Goal: Task Accomplishment & Management: Use online tool/utility

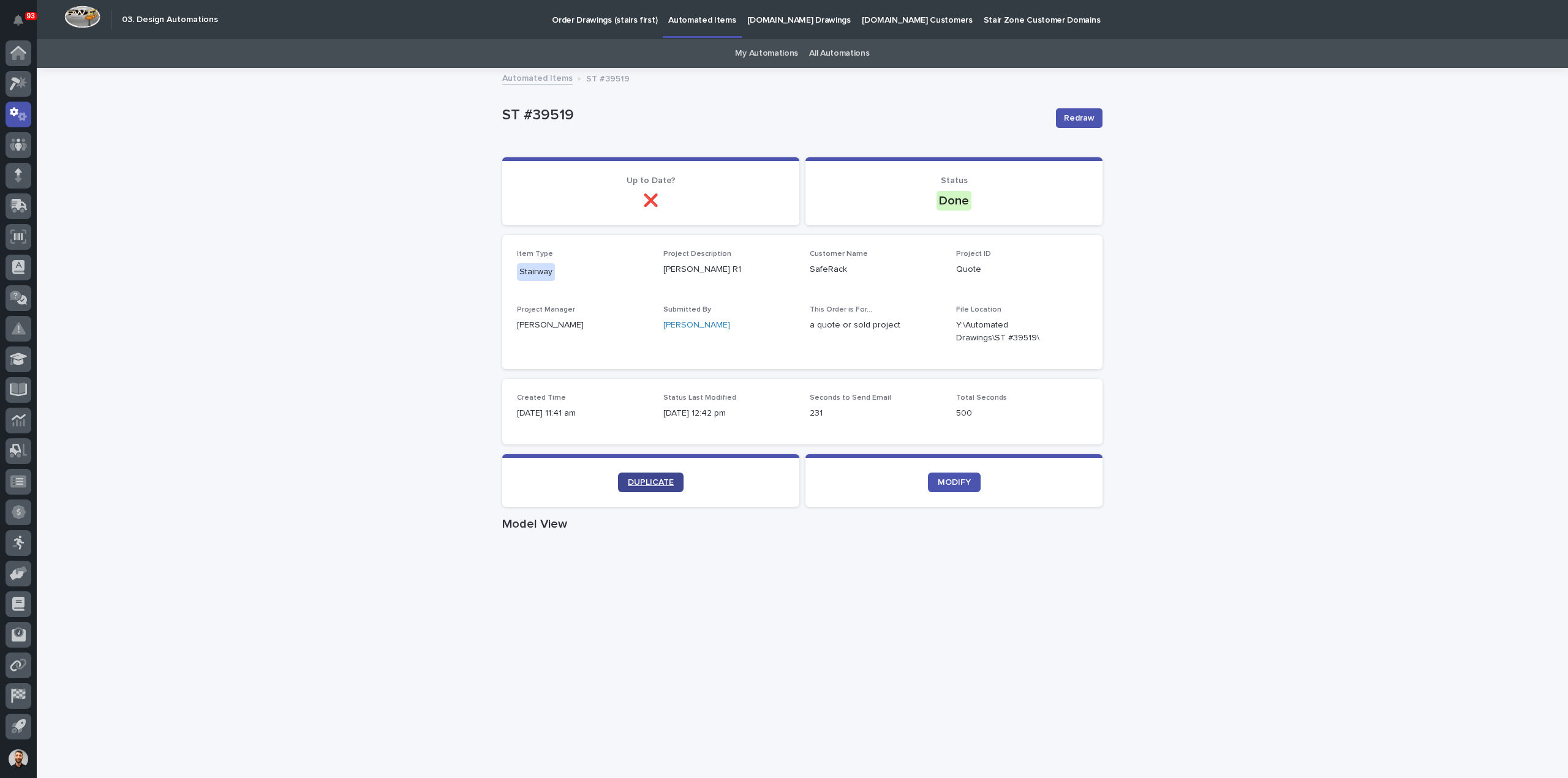
click at [648, 481] on span "DUPLICATE" at bounding box center [651, 482] width 46 height 8
